Goal: Information Seeking & Learning: Learn about a topic

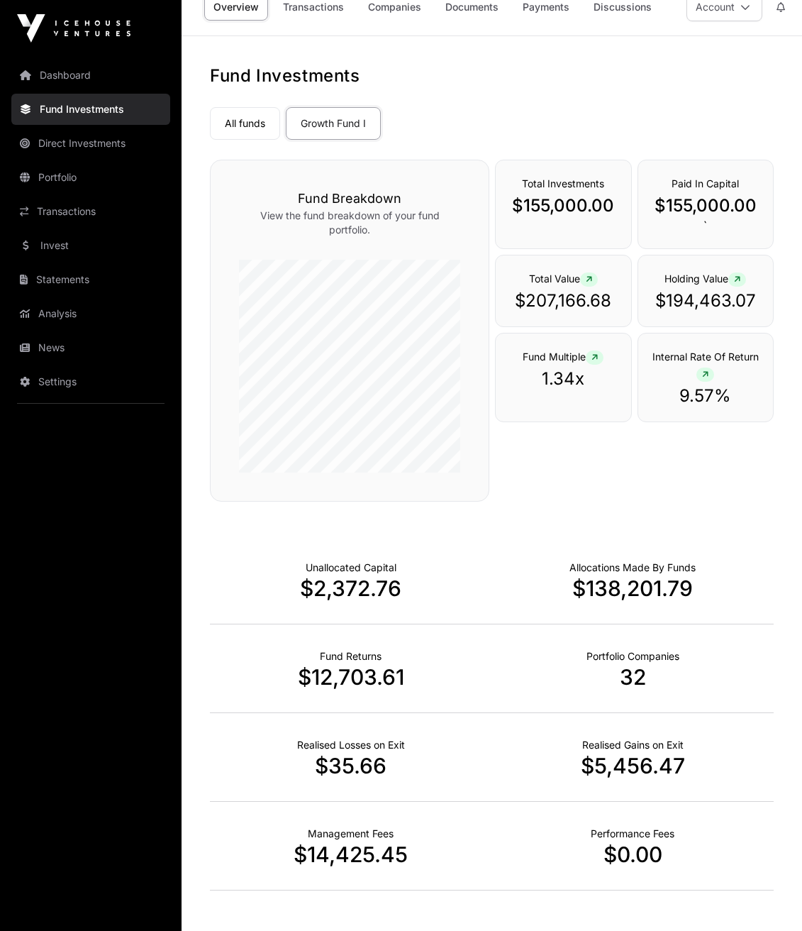
scroll to position [16, 0]
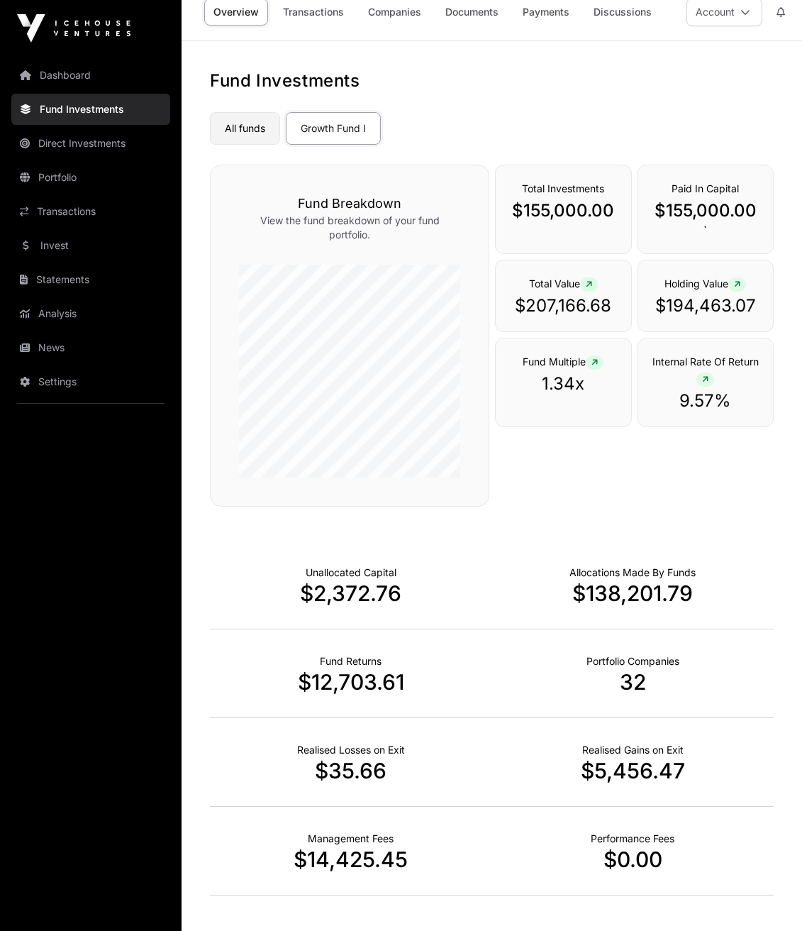
click at [244, 128] on link "All funds" at bounding box center [245, 128] width 70 height 33
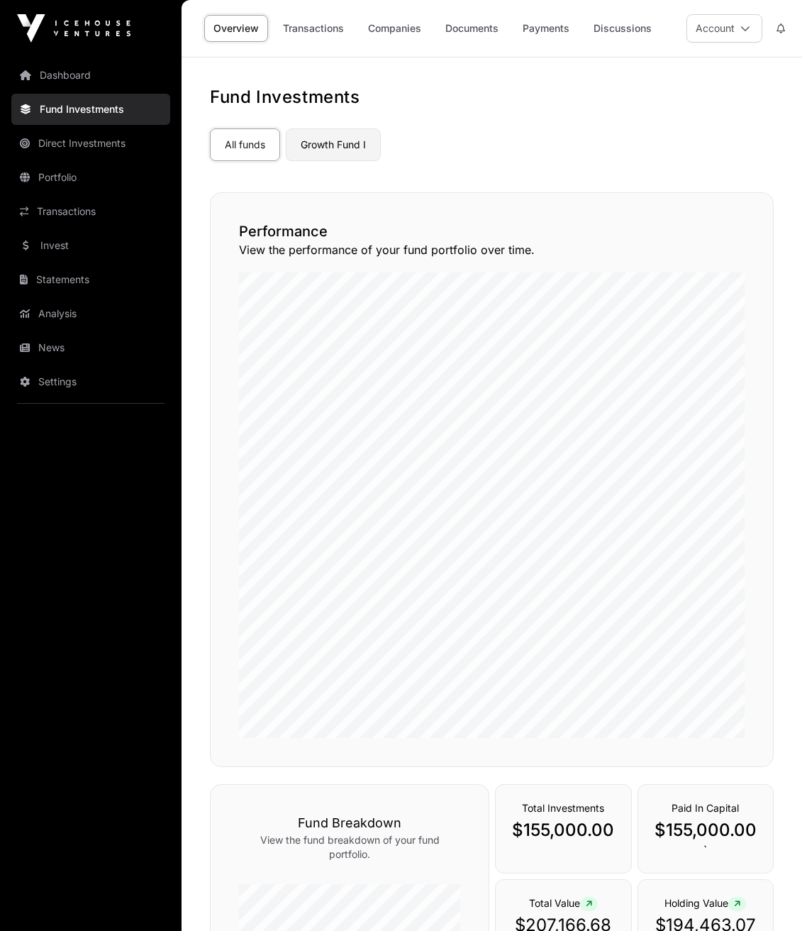
click at [346, 143] on link "Growth Fund I" at bounding box center [333, 144] width 95 height 33
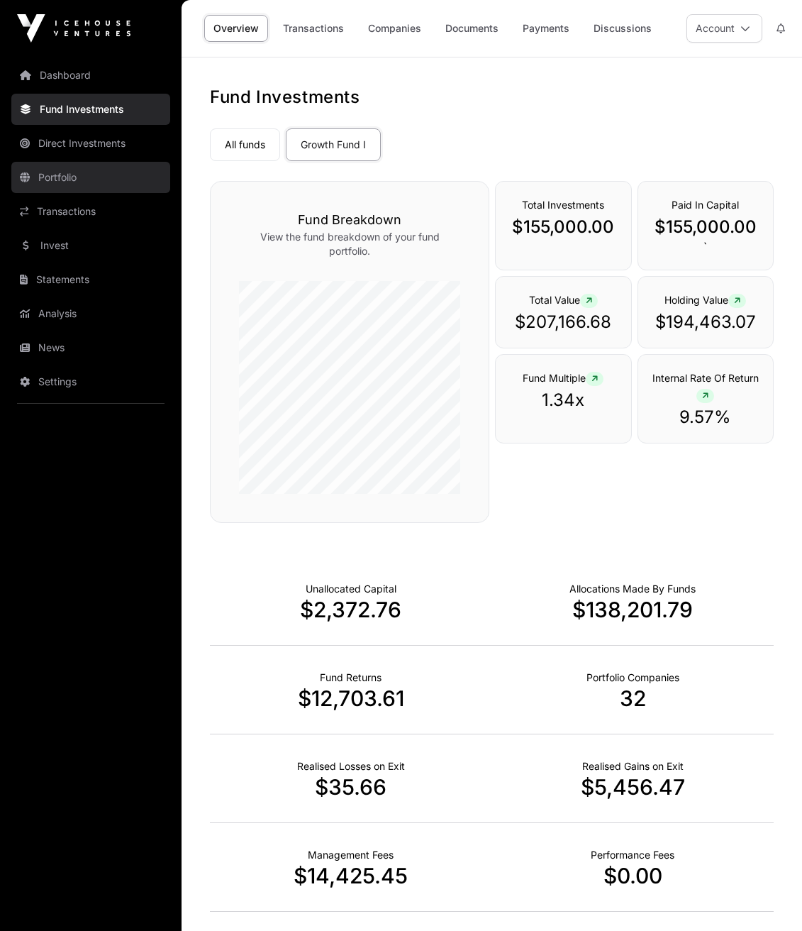
click at [45, 174] on link "Portfolio" at bounding box center [90, 177] width 159 height 31
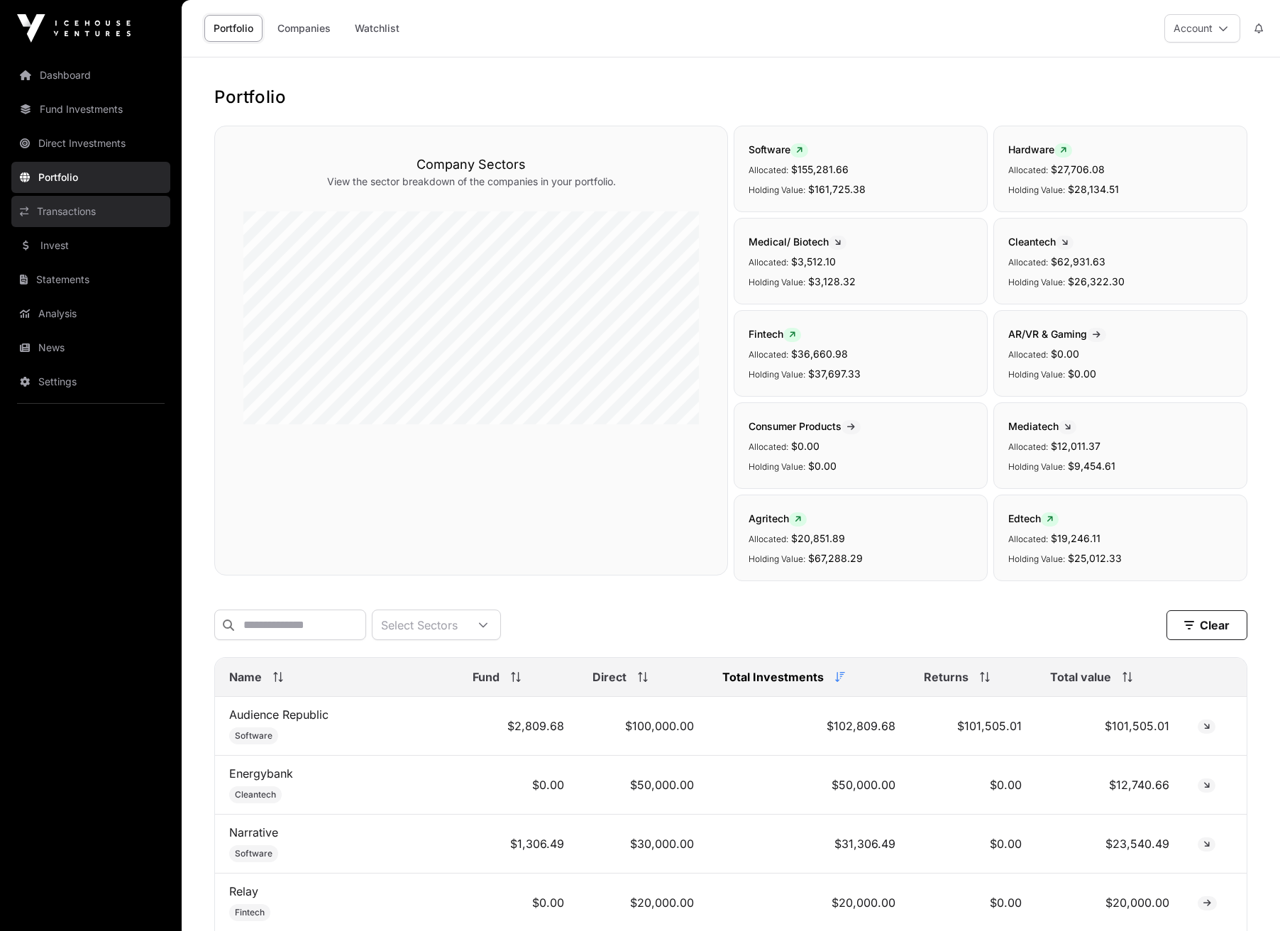
click at [81, 217] on link "Transactions" at bounding box center [90, 211] width 159 height 31
drag, startPoint x: 958, startPoint y: 736, endPoint x: 1072, endPoint y: 736, distance: 114.2
click at [802, 736] on tr "Audience Republic Software $2,809.68 $100,000.00 $102,809.68 $101,505.01 $101,5…" at bounding box center [731, 726] width 1032 height 59
click at [802, 734] on span at bounding box center [1207, 726] width 18 height 14
click at [802, 731] on icon at bounding box center [1206, 726] width 6 height 9
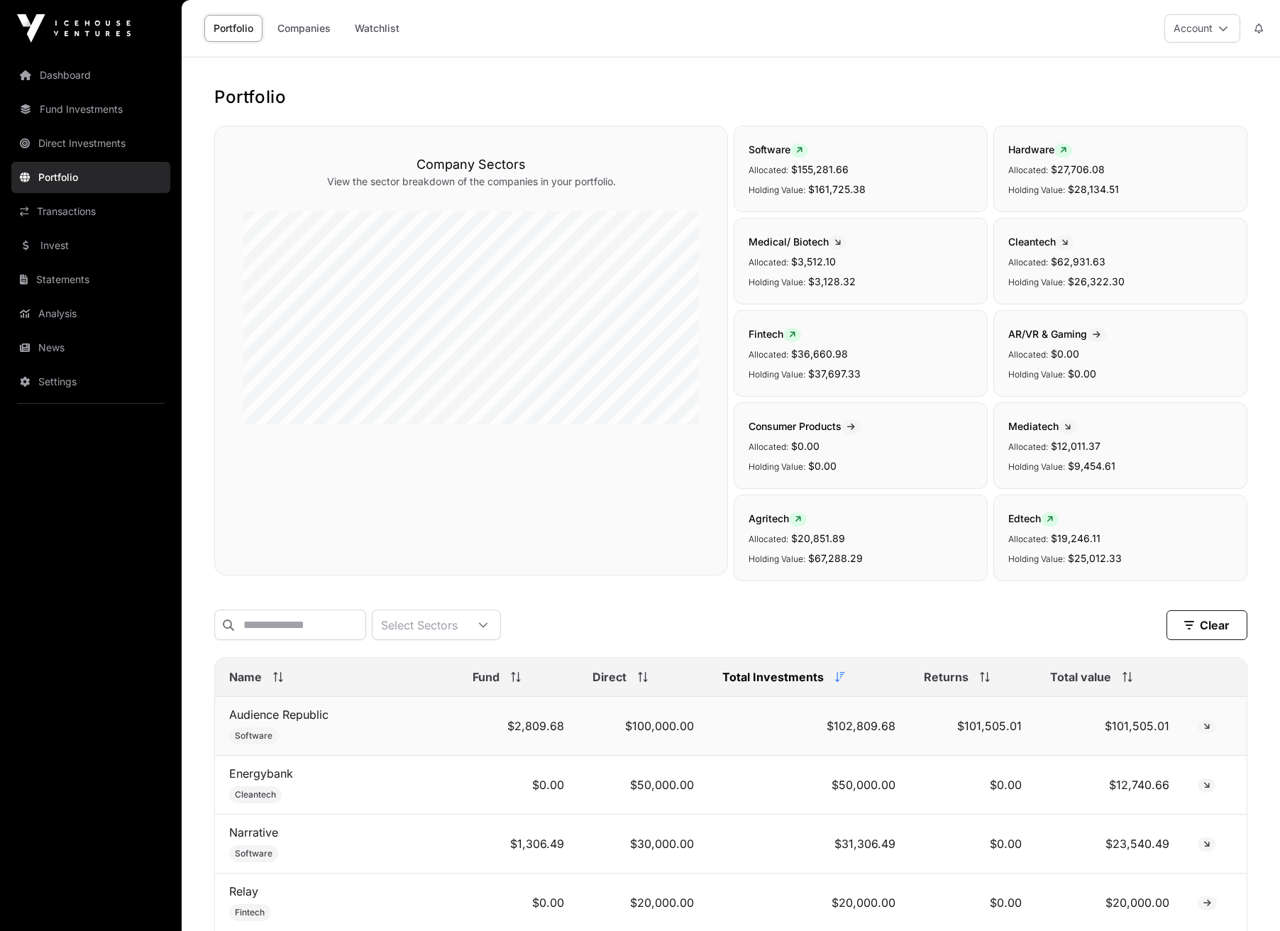
click at [802, 734] on span at bounding box center [1207, 726] width 18 height 14
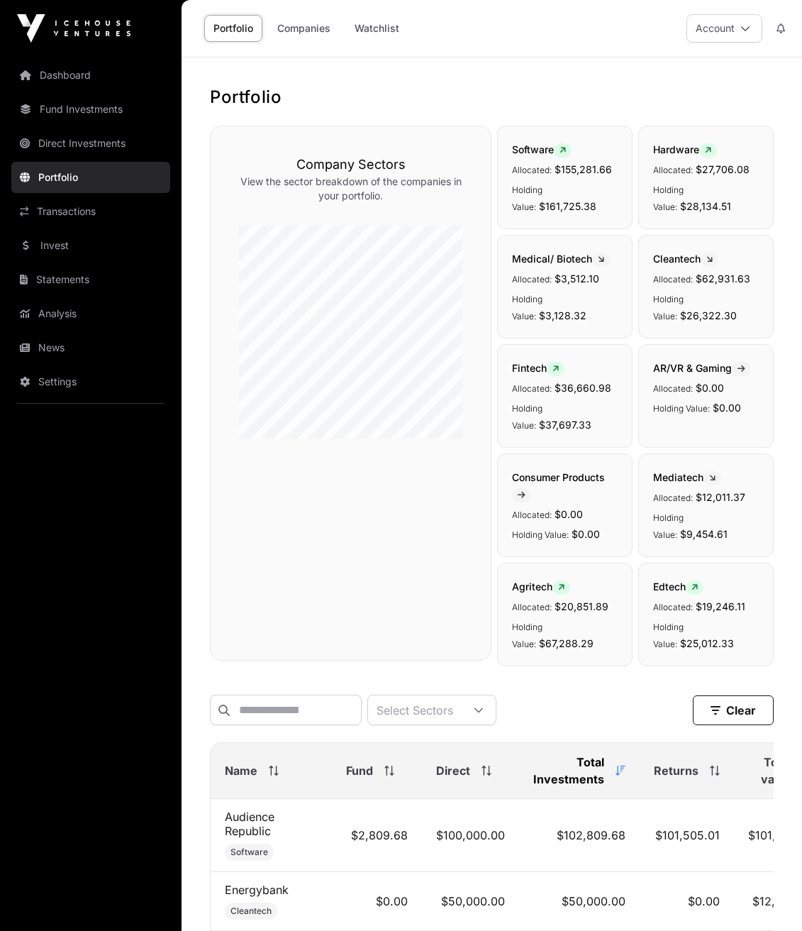
click at [543, 87] on h1 "Portfolio" at bounding box center [492, 97] width 564 height 23
